Goal: Transaction & Acquisition: Purchase product/service

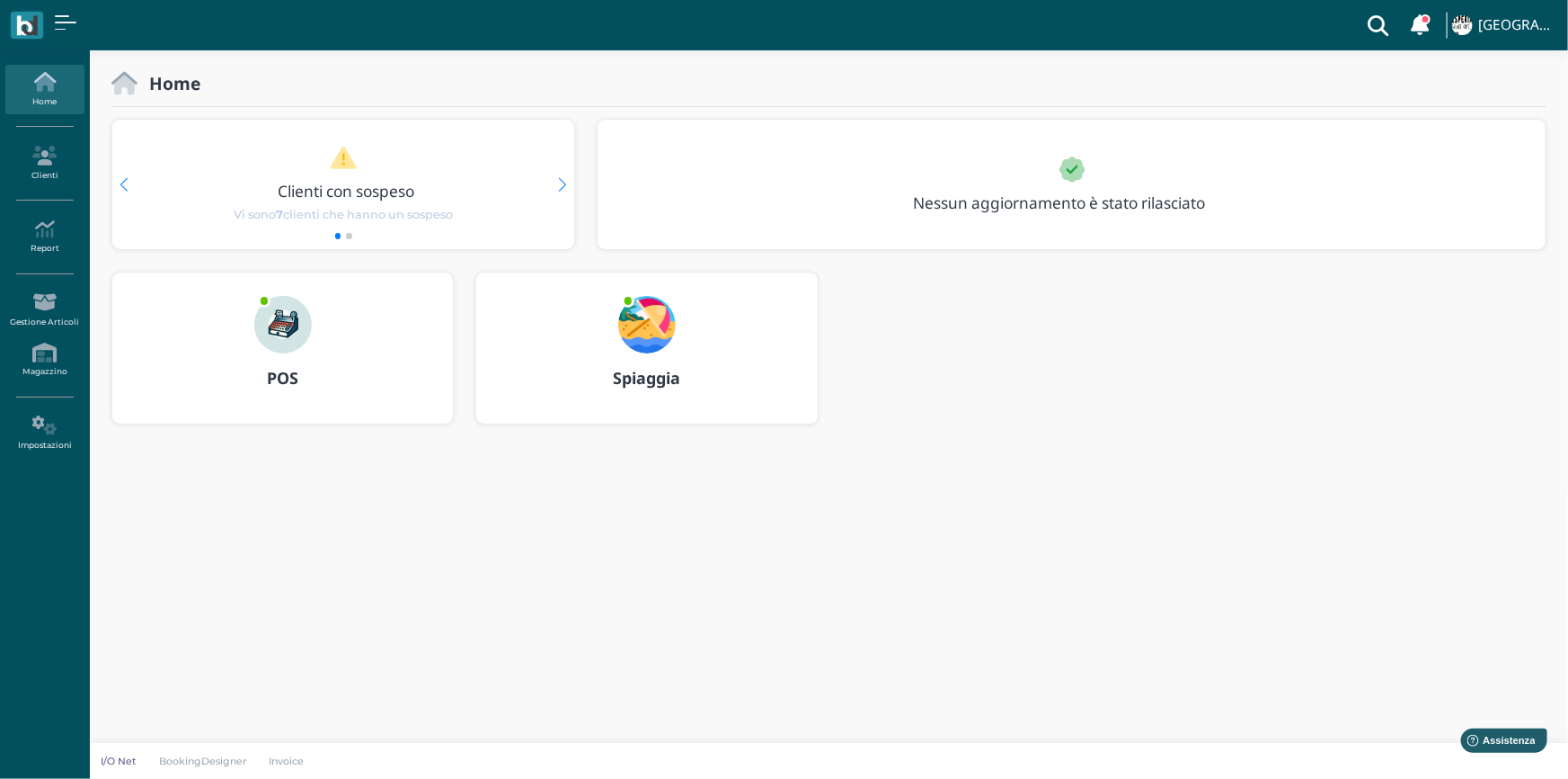
click at [256, 330] on img at bounding box center [283, 324] width 57 height 57
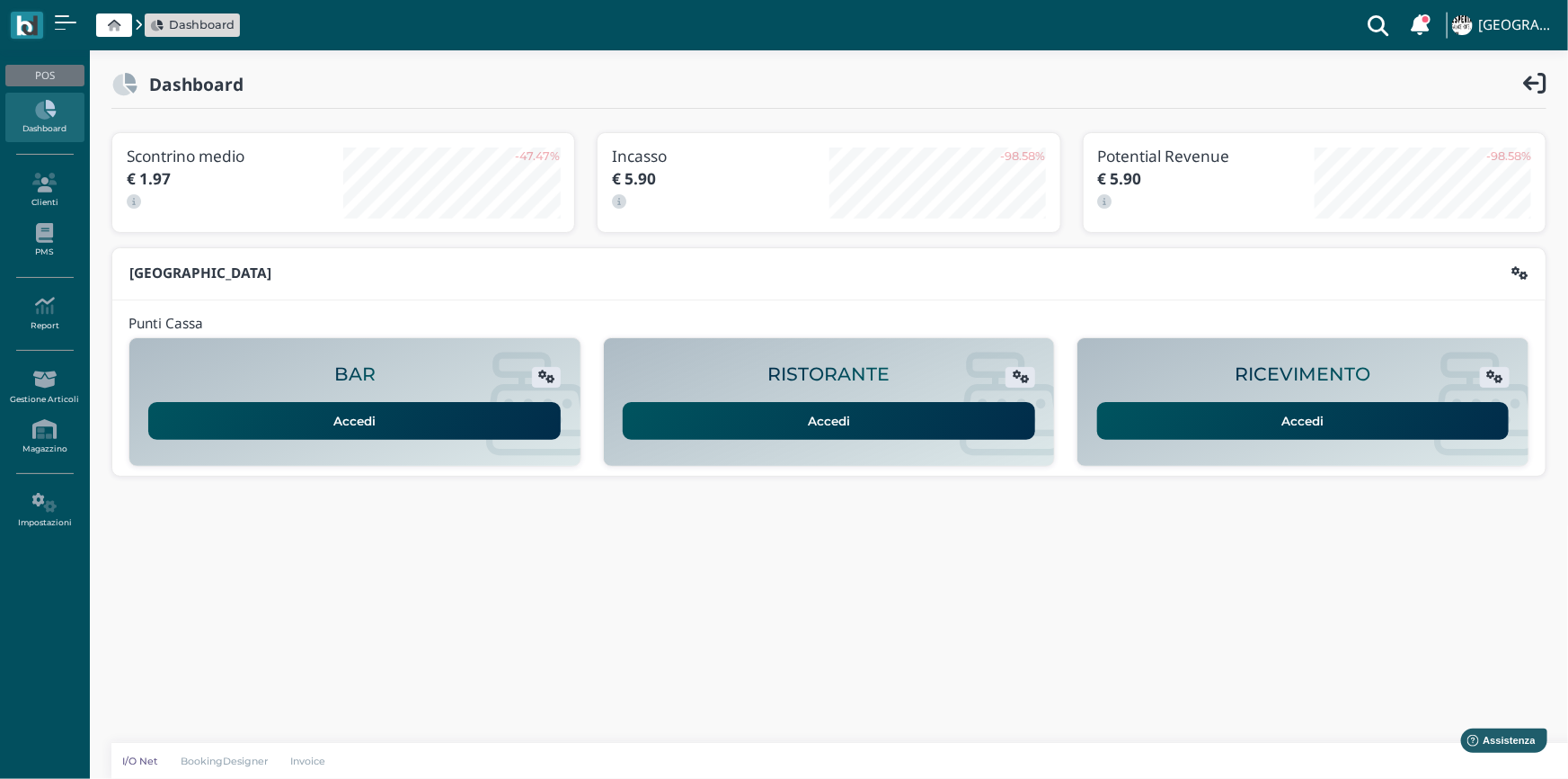
click at [1135, 423] on link "Accedi" at bounding box center [1303, 421] width 413 height 38
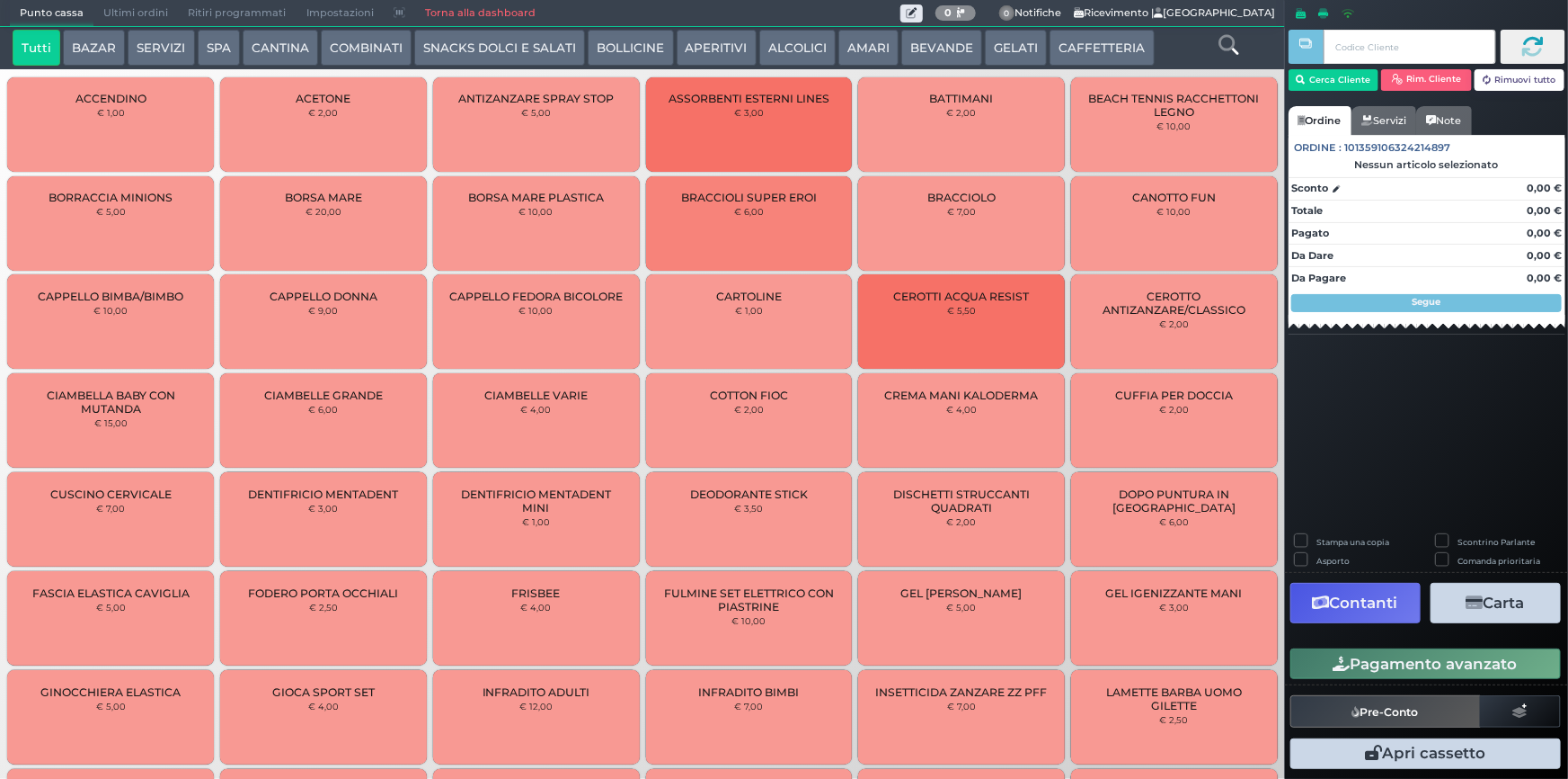
click at [161, 48] on button "SERVIZI" at bounding box center [161, 48] width 67 height 36
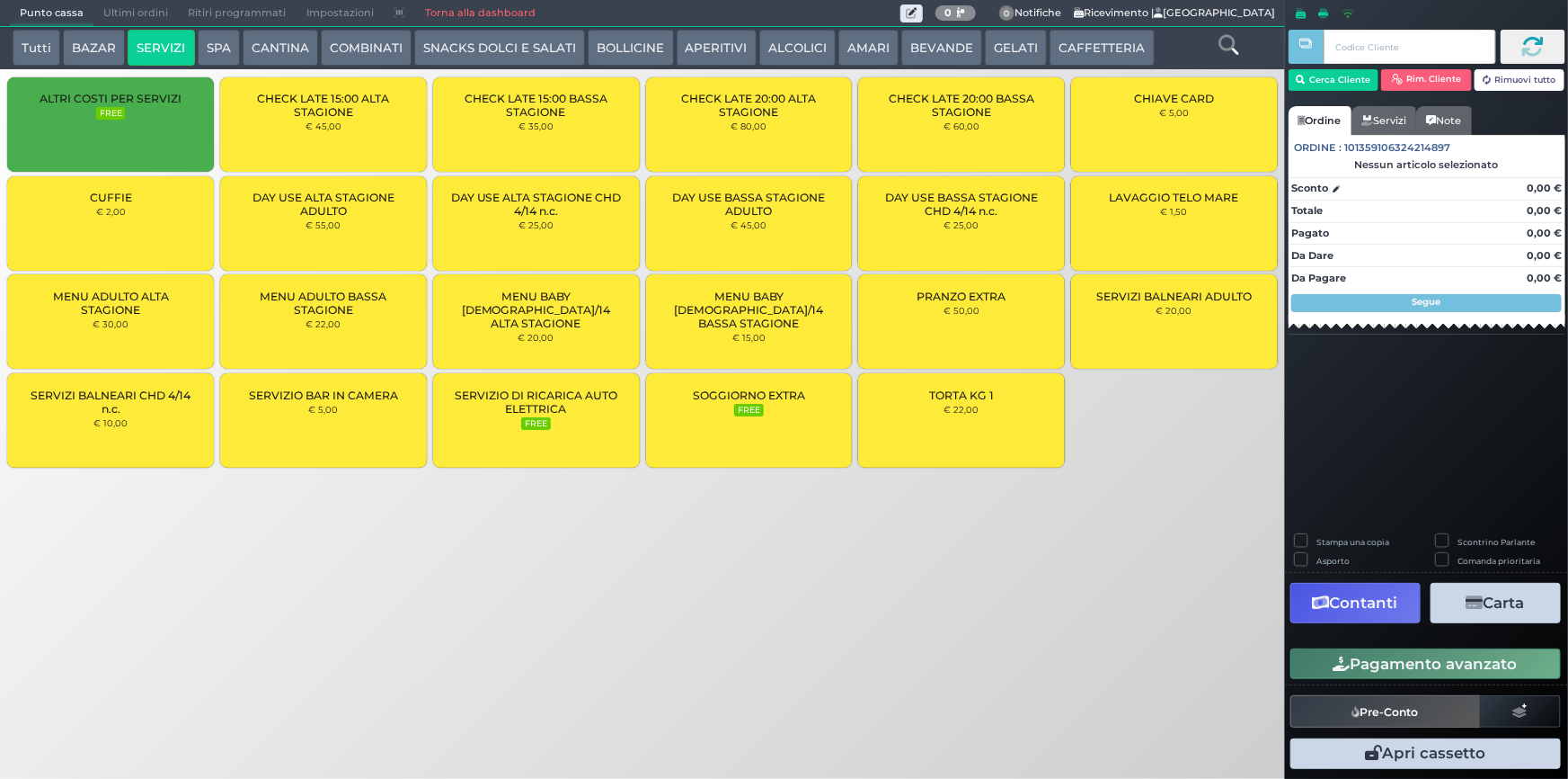
click at [355, 328] on div "MENU ADULTO BASSA STAGIONE € 22,00" at bounding box center [323, 321] width 207 height 94
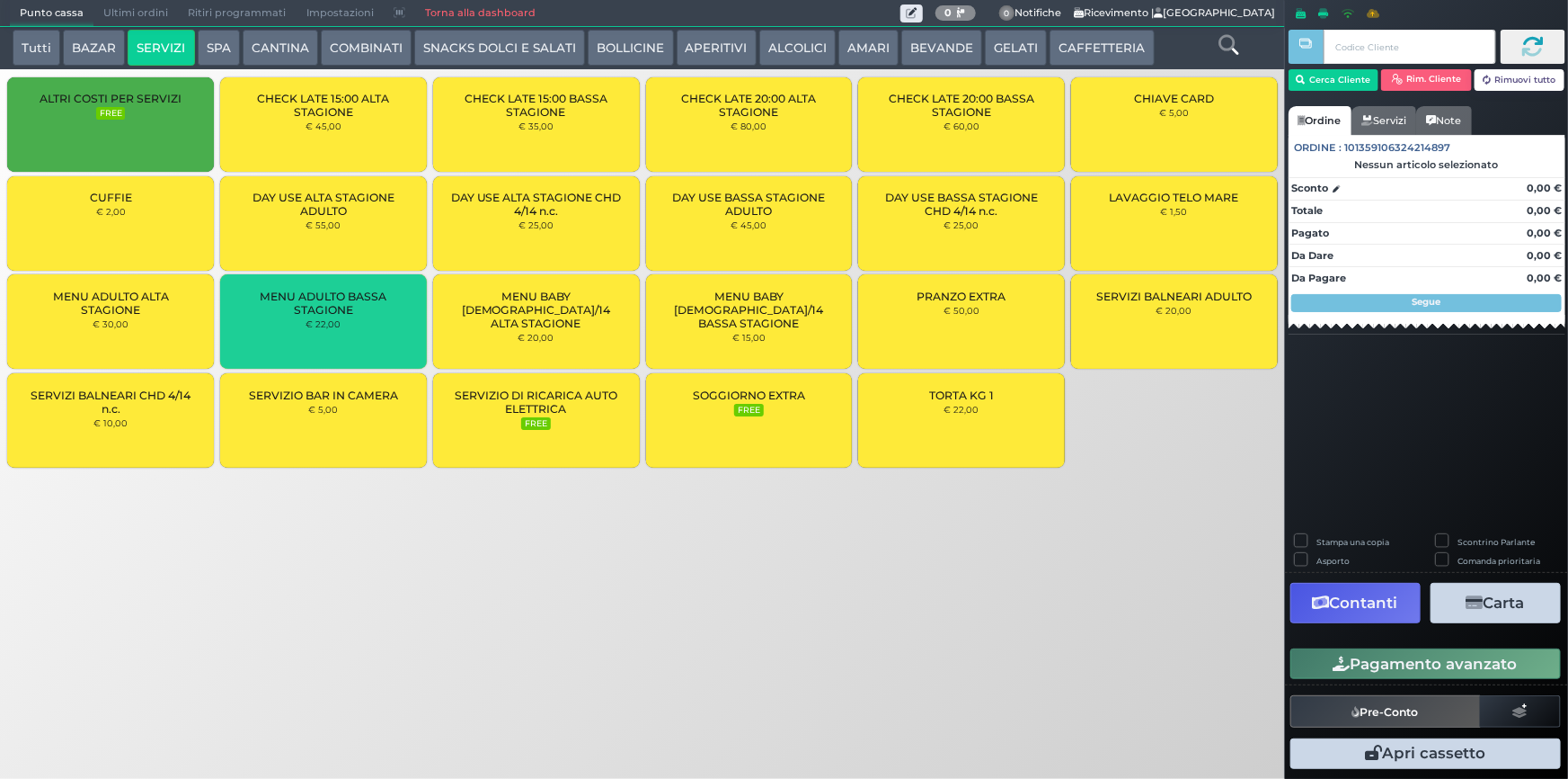
click at [355, 328] on div "MENU ADULTO BASSA STAGIONE € 22,00" at bounding box center [323, 321] width 207 height 94
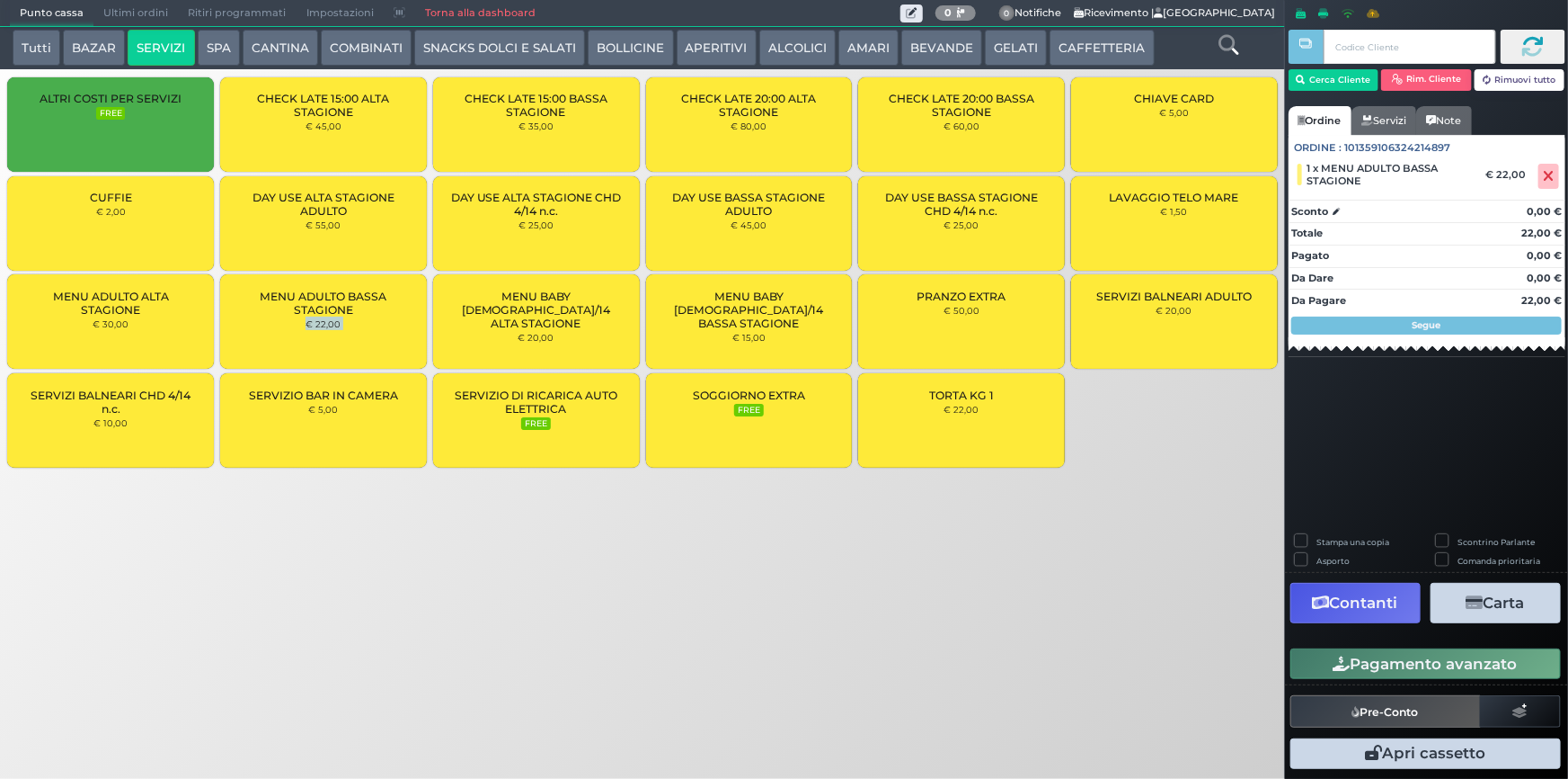
click at [355, 328] on div "MENU ADULTO BASSA STAGIONE € 22,00" at bounding box center [323, 321] width 207 height 94
click at [1316, 536] on label "Stampa una copia" at bounding box center [1353, 542] width 72 height 11
checkbox input "true"
click at [1501, 613] on button "Carta" at bounding box center [1496, 603] width 131 height 40
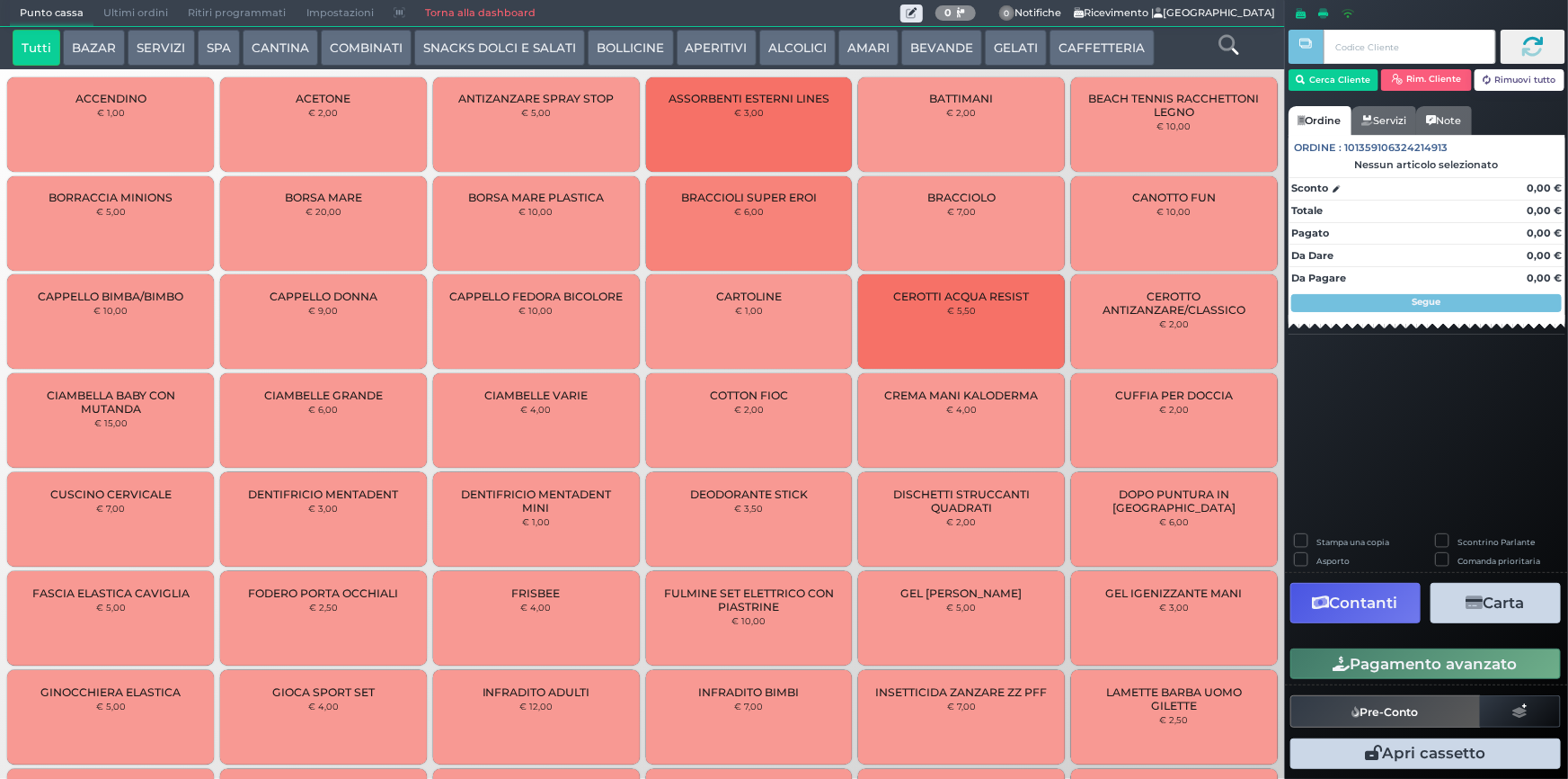
click at [166, 50] on button "SERVIZI" at bounding box center [161, 48] width 67 height 36
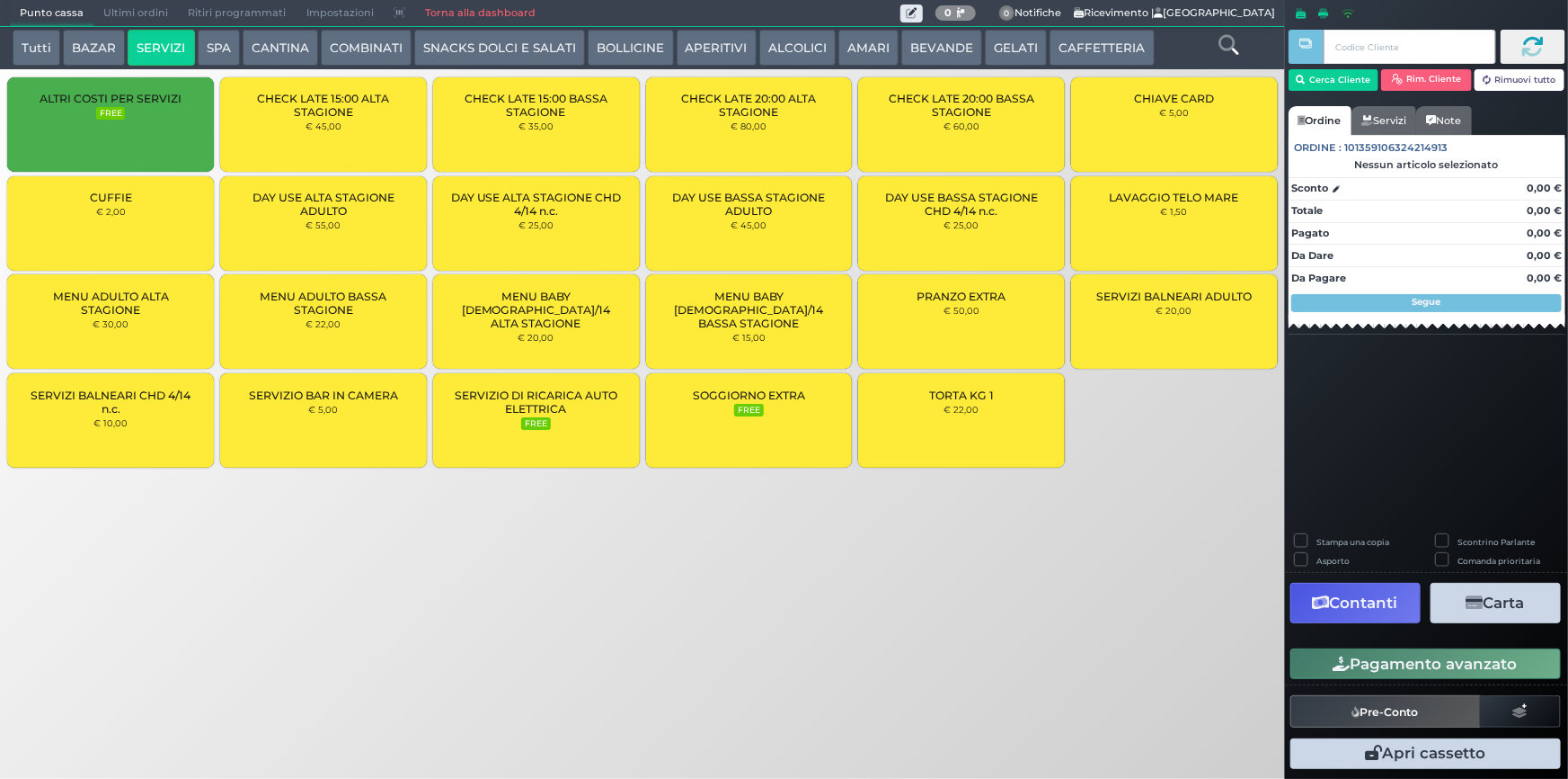
click at [340, 327] on div "MENU ADULTO BASSA STAGIONE € 22,00" at bounding box center [323, 321] width 207 height 94
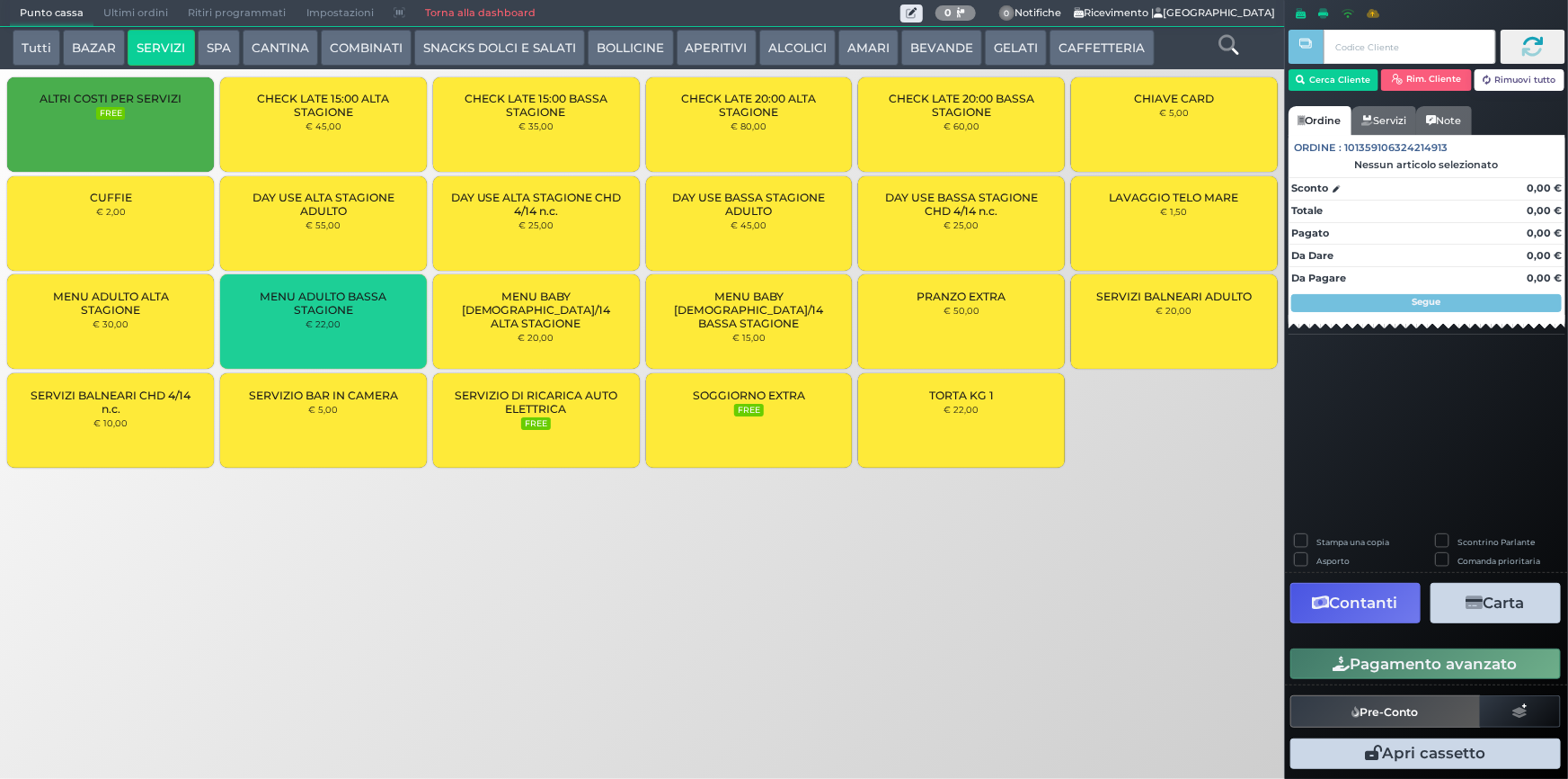
click at [340, 327] on div "MENU ADULTO BASSA STAGIONE € 22,00" at bounding box center [323, 321] width 207 height 94
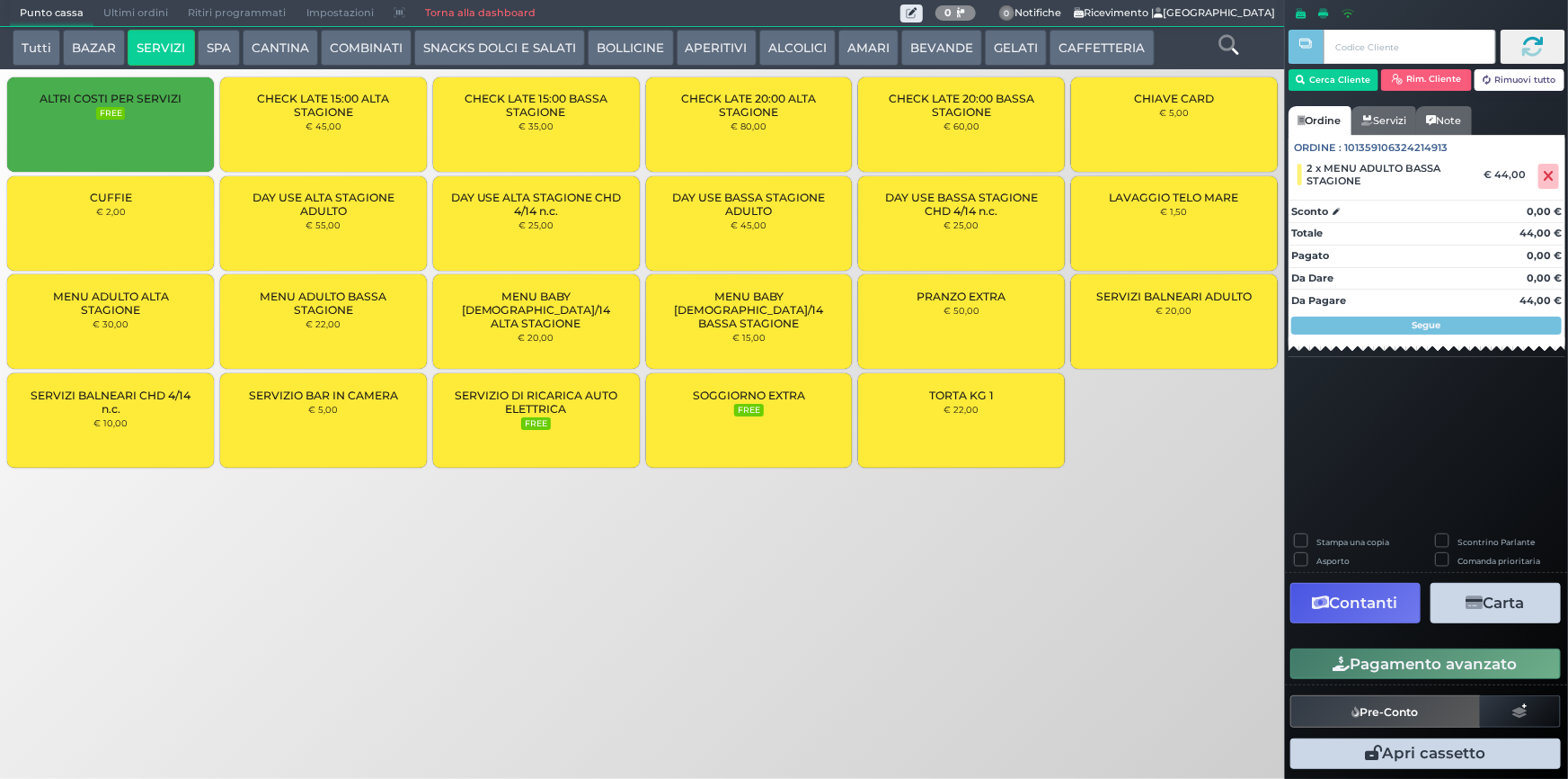
click at [1316, 540] on label "Stampa una copia" at bounding box center [1353, 542] width 72 height 11
checkbox input "true"
click at [1498, 604] on button "Carta" at bounding box center [1496, 603] width 131 height 40
